Goal: Transaction & Acquisition: Purchase product/service

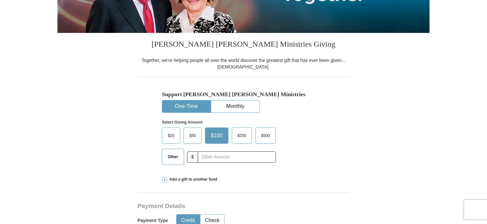
click at [171, 158] on span "Other" at bounding box center [173, 157] width 17 height 10
click at [0, 0] on input "Other" at bounding box center [0, 0] width 0 height 0
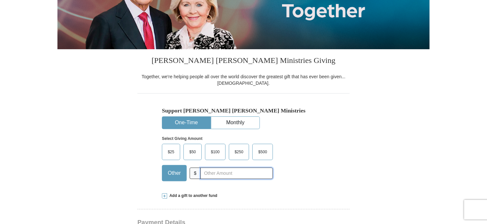
scroll to position [98, 0]
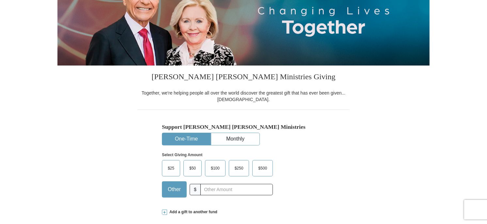
click at [164, 213] on span at bounding box center [164, 212] width 5 height 5
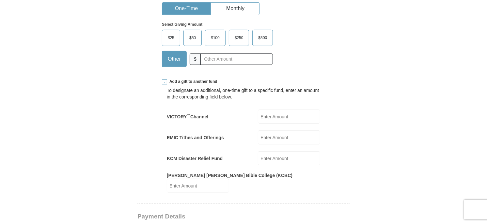
scroll to position [163, 0]
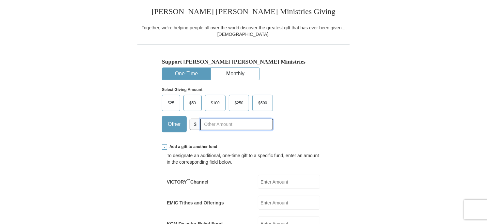
click at [213, 123] on input "text" at bounding box center [237, 124] width 73 height 11
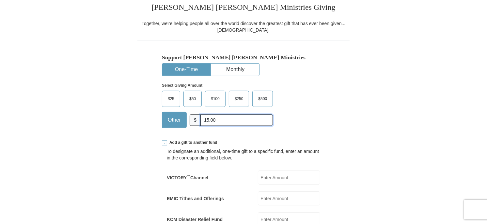
scroll to position [196, 0]
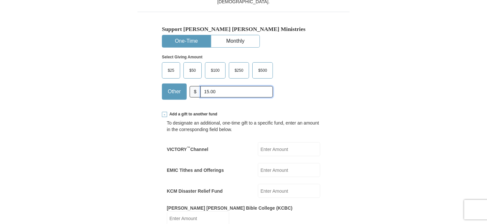
type input "15.00"
click at [273, 172] on input "EMIC Tithes and Offerings" at bounding box center [289, 170] width 62 height 14
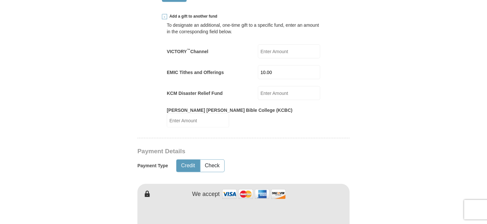
scroll to position [359, 0]
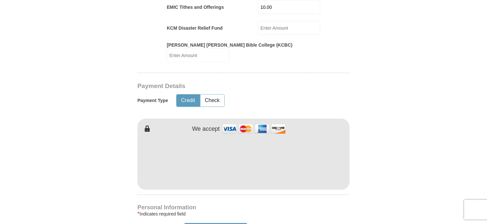
type input "10.00"
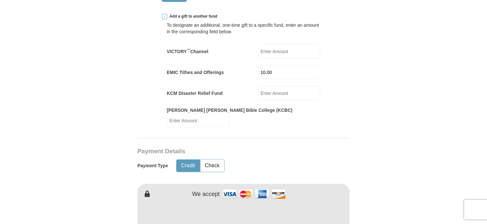
click at [274, 53] on input "VICTORY ™ Channel" at bounding box center [289, 51] width 62 height 14
type input "10.00"
click at [373, 74] on form "Already have an account? Sign in for faster giving. Don't have an account? Crea…" at bounding box center [243, 197] width 372 height 931
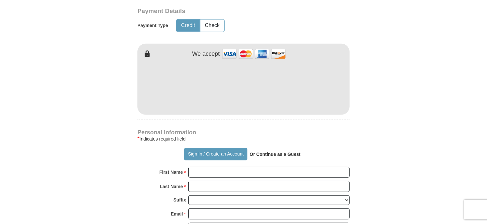
scroll to position [490, 0]
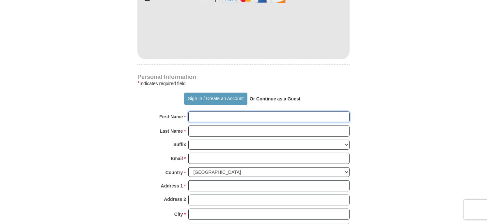
click at [203, 112] on input "First Name *" at bounding box center [268, 117] width 161 height 11
type input "[PERSON_NAME] and [PERSON_NAME]"
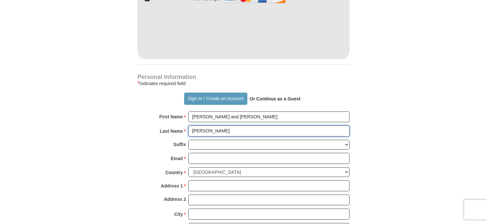
type input "[PERSON_NAME]"
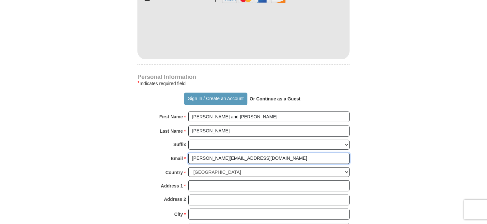
type input "[PERSON_NAME][EMAIL_ADDRESS][DOMAIN_NAME]"
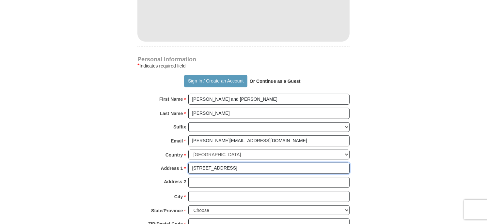
scroll to position [523, 0]
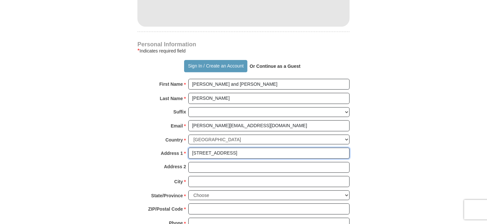
type input "[STREET_ADDRESS]"
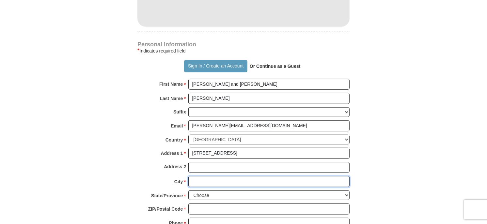
click at [200, 176] on input "City *" at bounding box center [268, 181] width 161 height 11
type input "Napa"
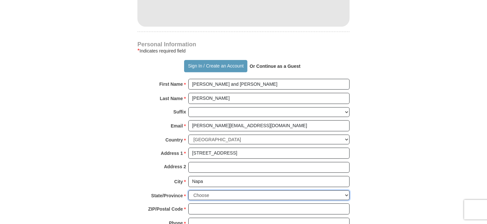
select select "CA"
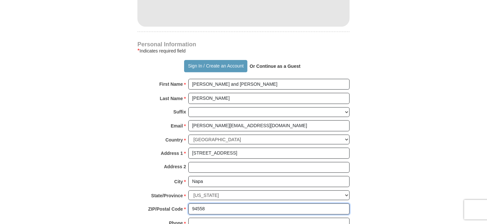
type input "94558"
click at [197, 218] on input "70072553628" at bounding box center [268, 223] width 161 height 11
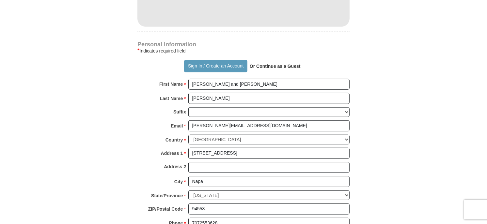
click at [232, 205] on div "ZIP/Postal Code * 94558 No postal code? Click here. Please enter ZIP/Postal Cod…" at bounding box center [244, 211] width 212 height 14
click at [199, 218] on input "7072553628" at bounding box center [268, 223] width 161 height 11
click at [208, 218] on input "707-2553628" at bounding box center [268, 223] width 161 height 11
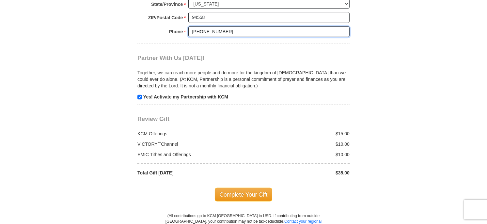
scroll to position [719, 0]
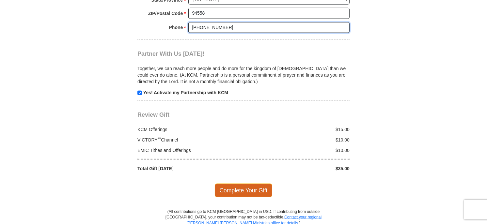
type input "[PHONE_NUMBER]"
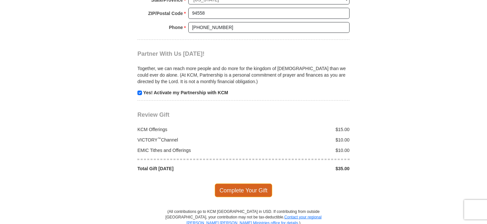
click at [239, 184] on span "Complete Your Gift" at bounding box center [244, 191] width 58 height 14
